Goal: Information Seeking & Learning: Learn about a topic

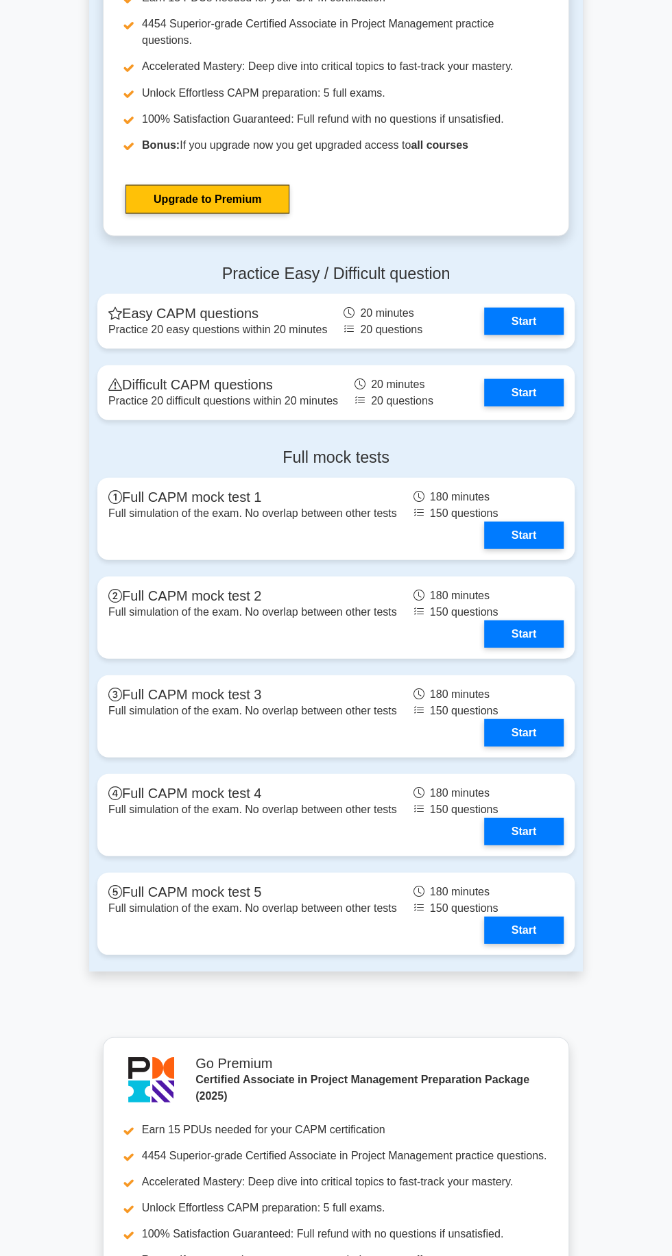
scroll to position [3680, 0]
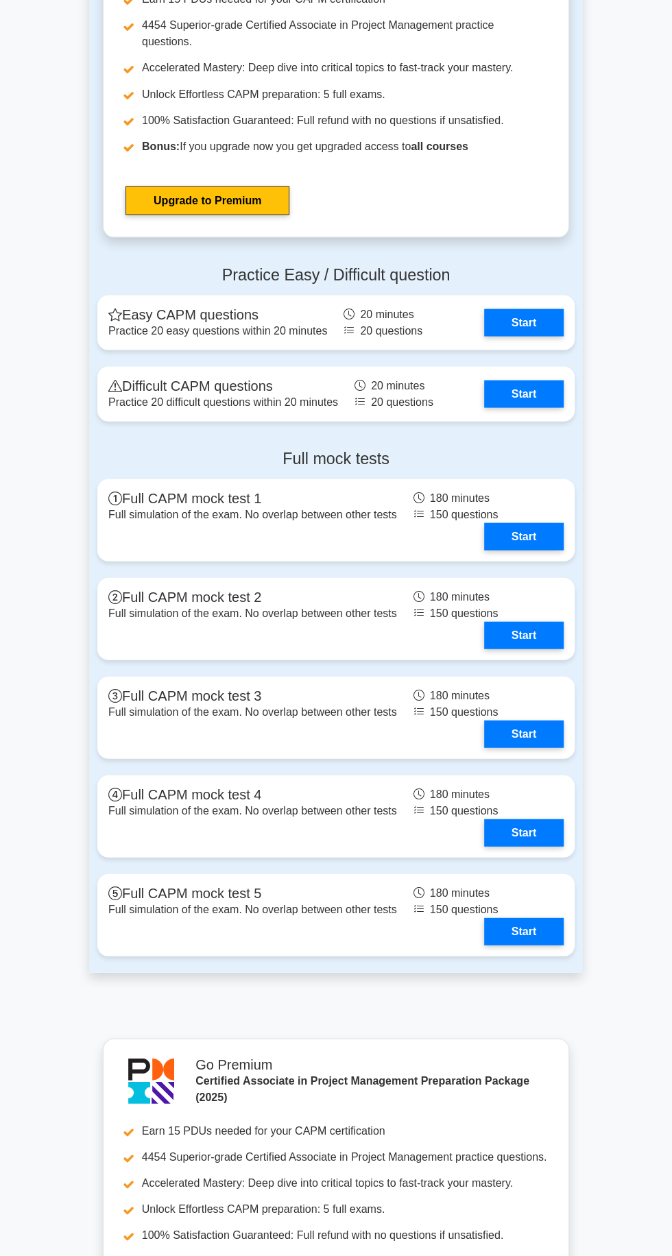
click at [563, 527] on link "Start" at bounding box center [523, 535] width 79 height 27
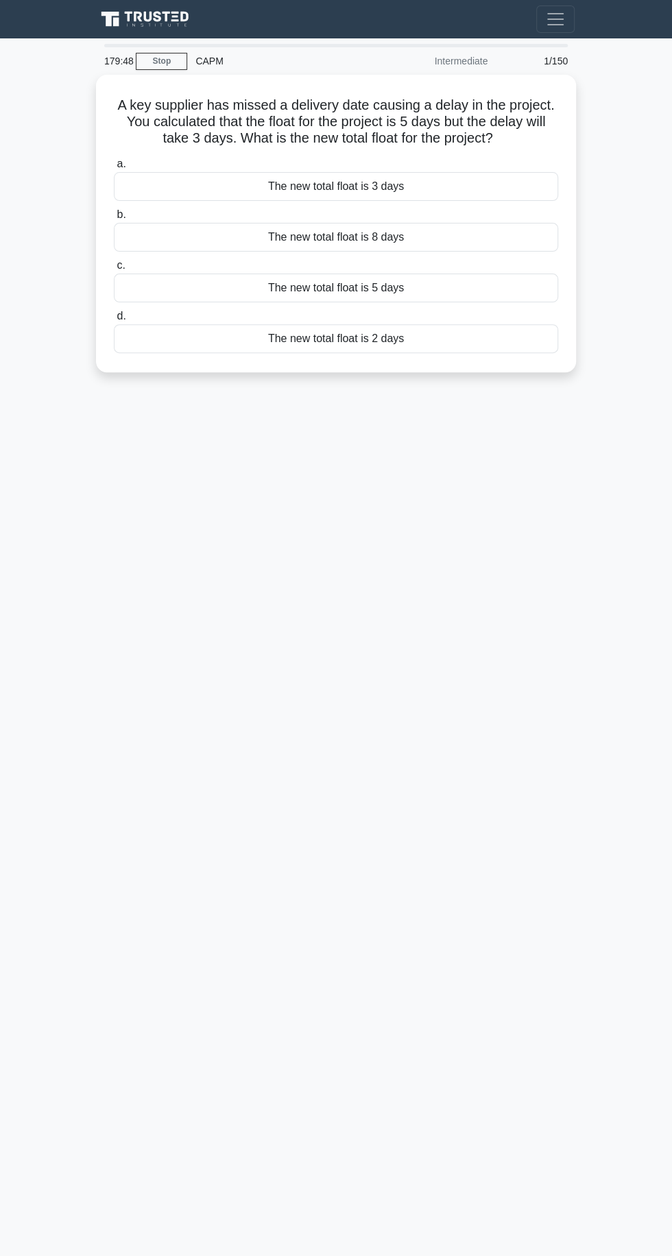
click at [505, 229] on div "The new total float is 8 days" at bounding box center [336, 237] width 444 height 29
click at [114, 219] on input "b. The new total float is 8 days" at bounding box center [114, 214] width 0 height 9
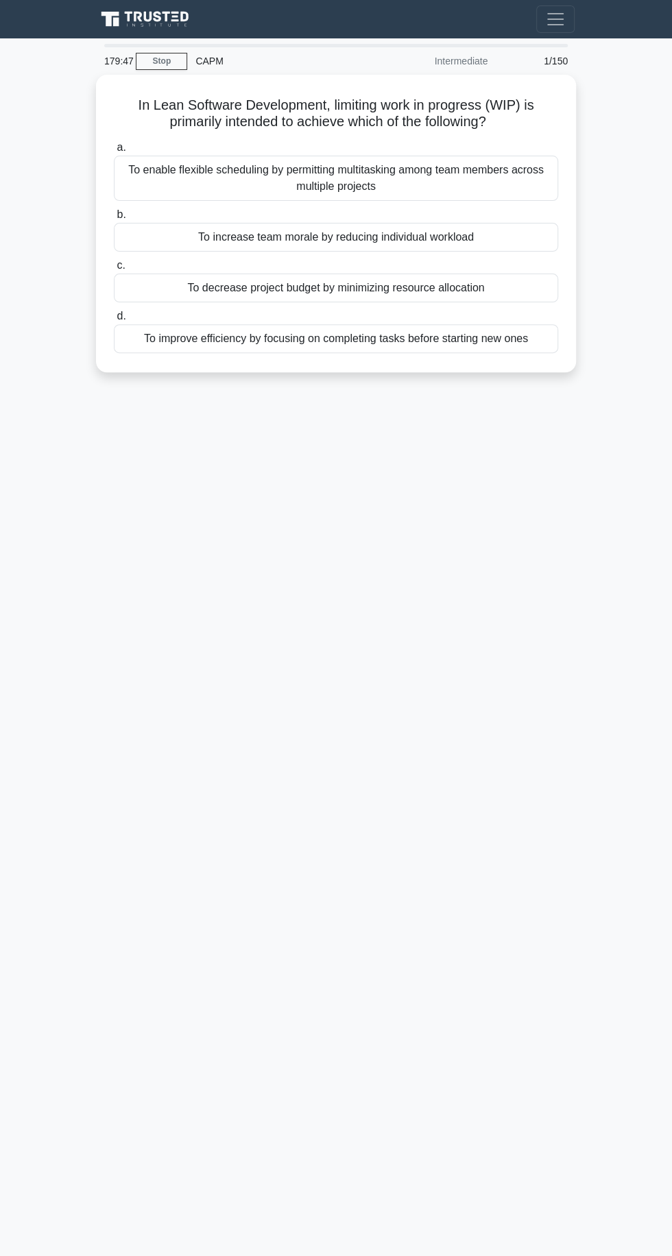
click at [500, 177] on div "To enable flexible scheduling by permitting multitasking among team members acr…" at bounding box center [336, 178] width 444 height 45
click at [114, 152] on input "a. To enable flexible scheduling by permitting multitasking among team members …" at bounding box center [114, 147] width 0 height 9
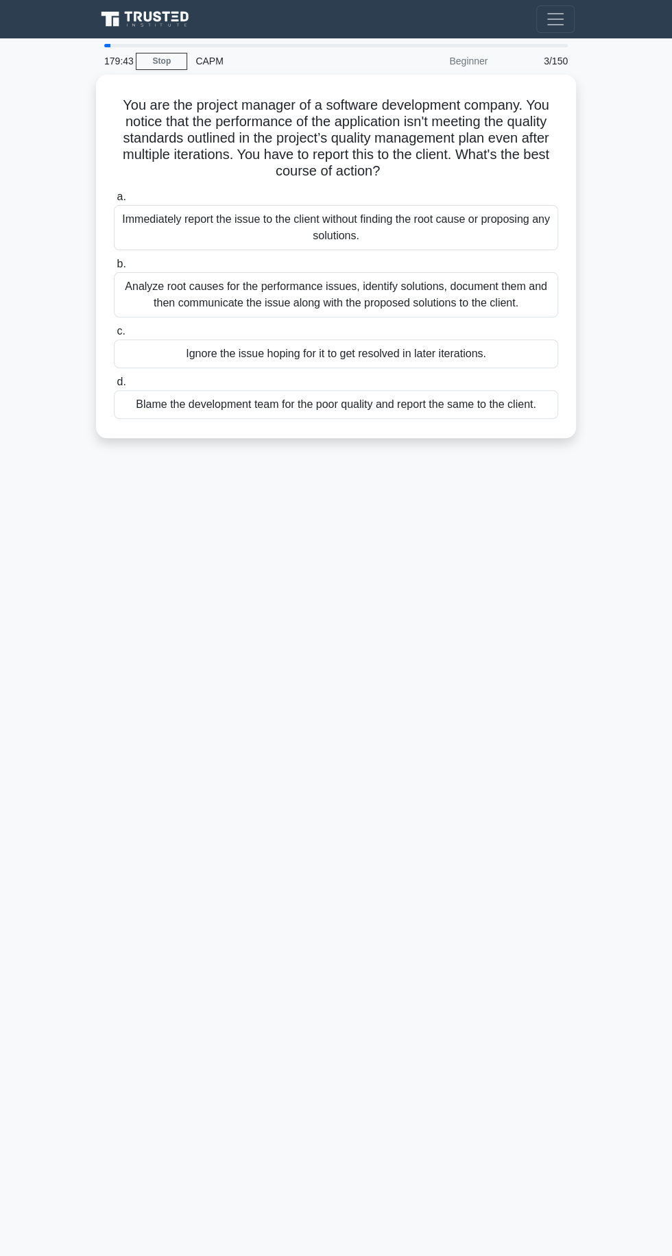
click at [522, 228] on div "Immediately report the issue to the client without finding the root cause or pr…" at bounding box center [336, 227] width 444 height 45
click at [114, 201] on input "a. Immediately report the issue to the client without finding the root cause or…" at bounding box center [114, 197] width 0 height 9
